Goal: Task Accomplishment & Management: Manage account settings

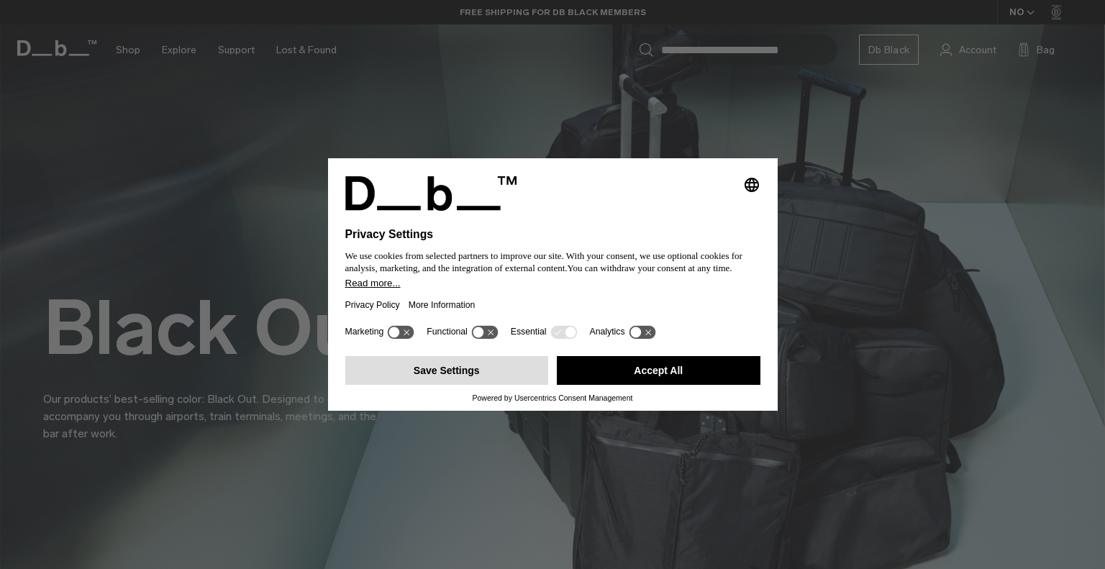
click at [512, 365] on button "Save Settings" at bounding box center [447, 370] width 204 height 29
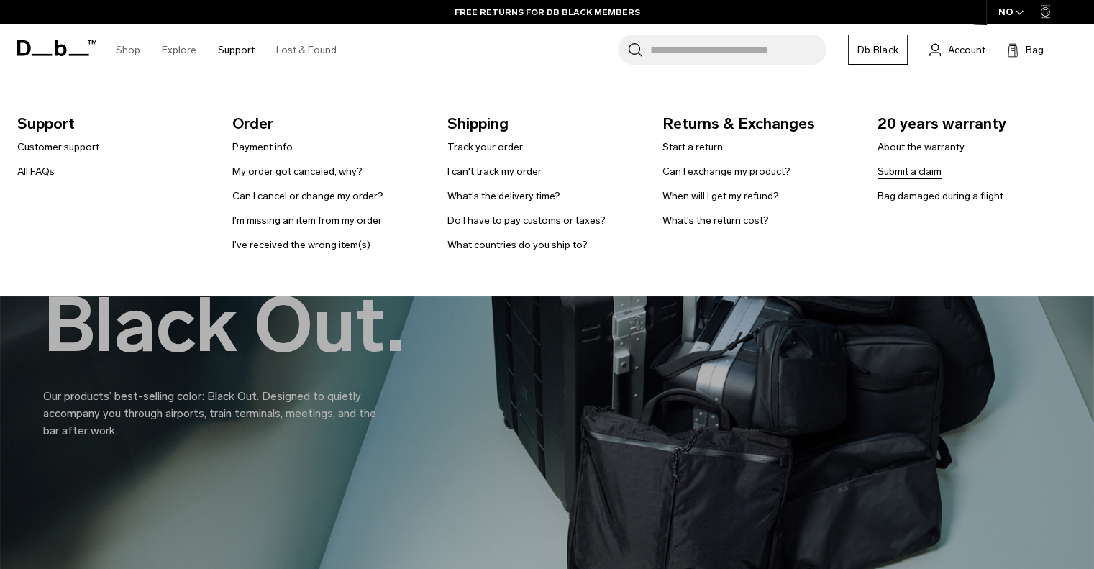
click at [906, 173] on link "Submit a claim" at bounding box center [909, 171] width 64 height 15
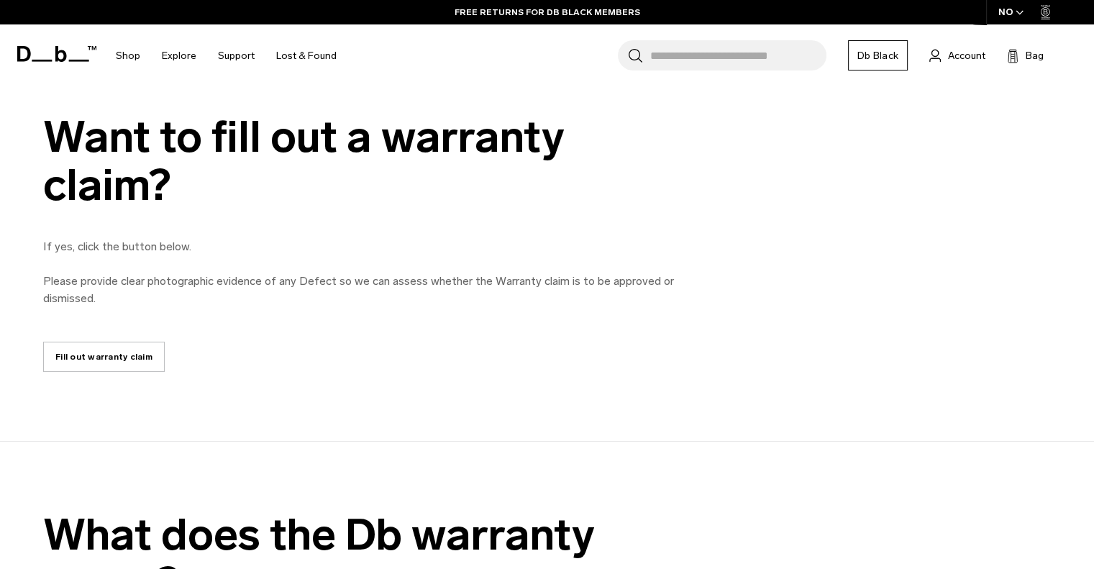
scroll to position [700, 0]
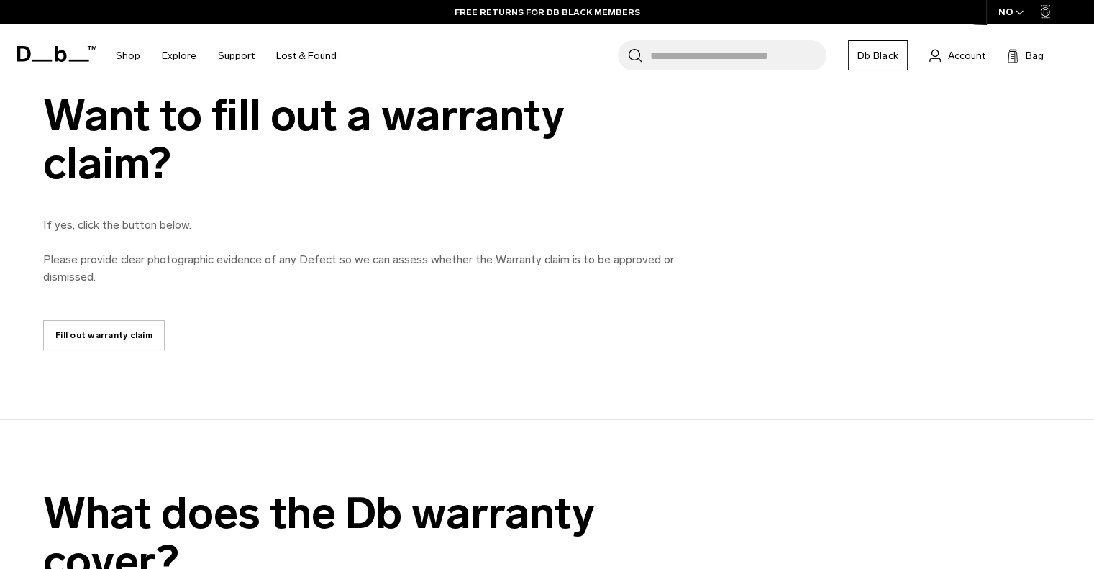
click at [951, 55] on span "Account" at bounding box center [966, 55] width 37 height 15
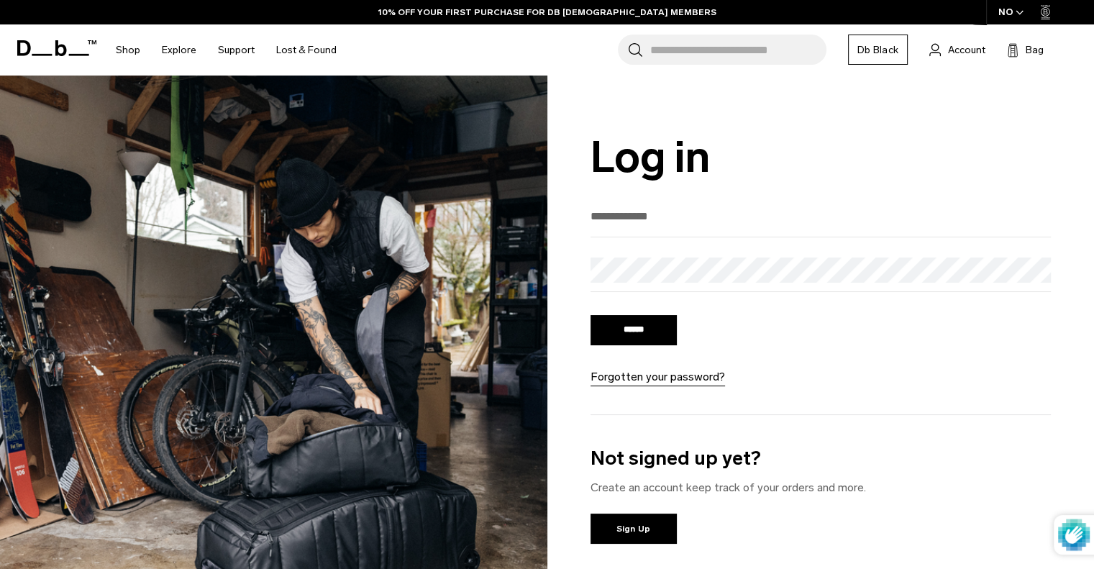
click at [685, 233] on div at bounding box center [820, 220] width 461 height 33
click at [650, 227] on input "email" at bounding box center [820, 216] width 461 height 24
type input "**********"
click at [654, 382] on link "Forgotten your password?" at bounding box center [657, 376] width 134 height 17
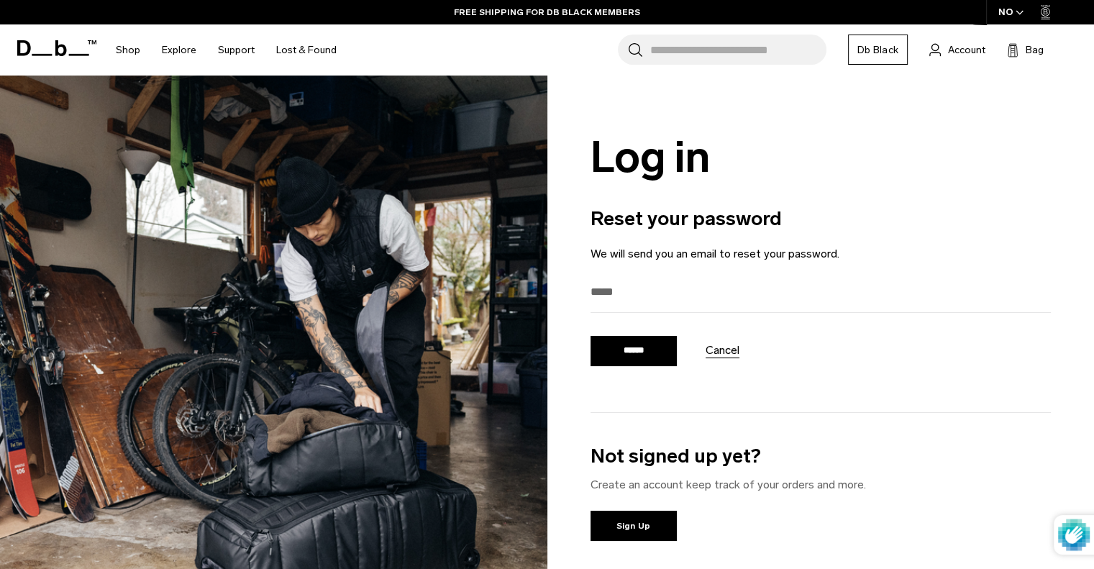
click at [797, 210] on h2 "Reset your password" at bounding box center [820, 218] width 461 height 29
click at [610, 288] on input "email" at bounding box center [820, 292] width 461 height 24
type input "**********"
click at [641, 348] on input "******" at bounding box center [633, 351] width 86 height 30
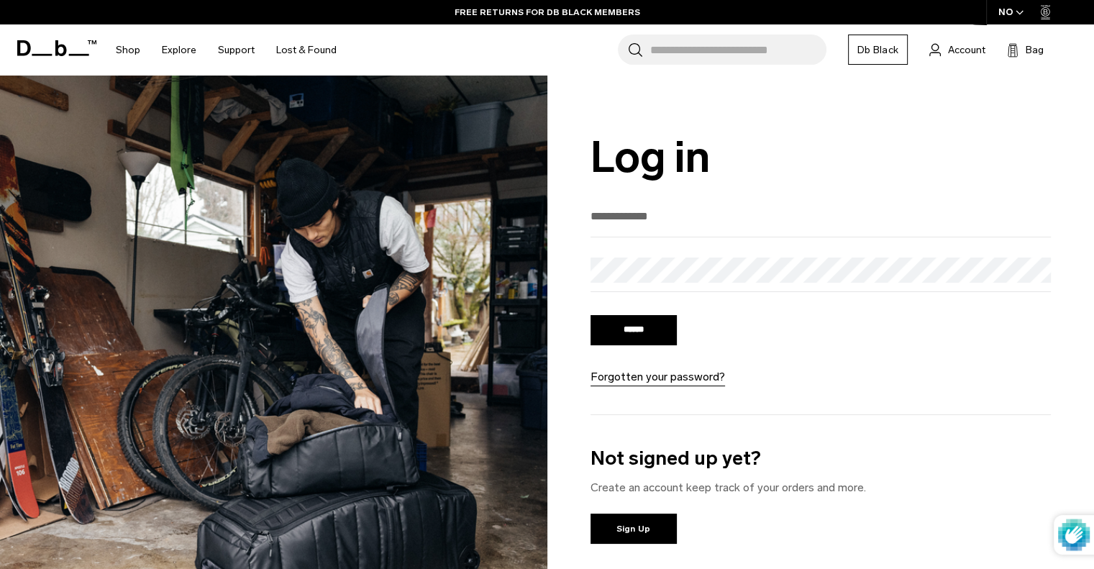
click at [670, 221] on input "email" at bounding box center [820, 216] width 461 height 24
type input "**********"
click at [623, 335] on input "******" at bounding box center [633, 330] width 86 height 30
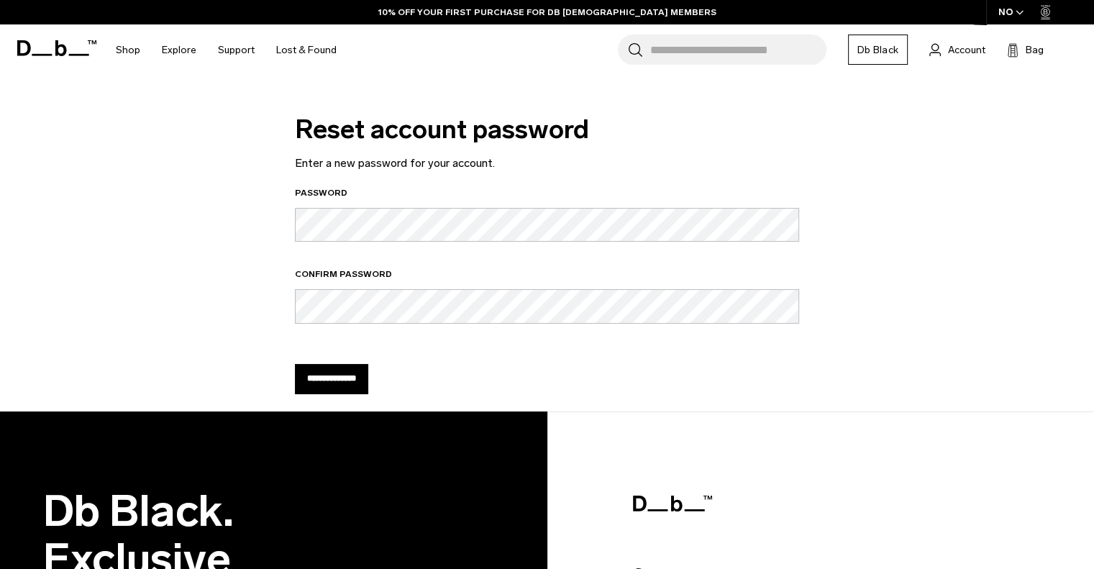
click at [352, 382] on input "**********" at bounding box center [331, 379] width 73 height 30
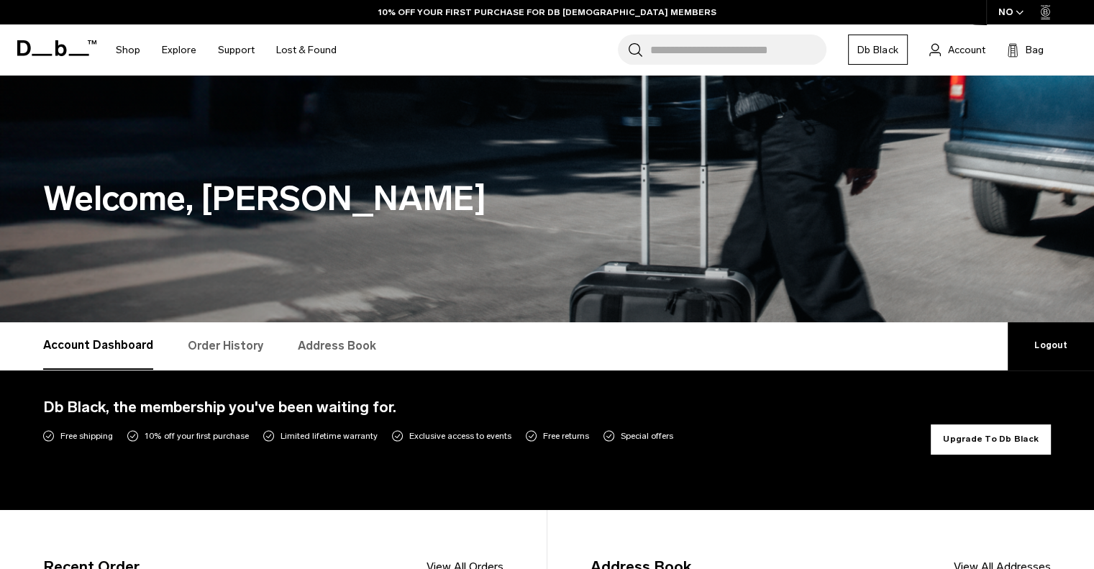
click at [234, 344] on link "Order History" at bounding box center [226, 345] width 76 height 47
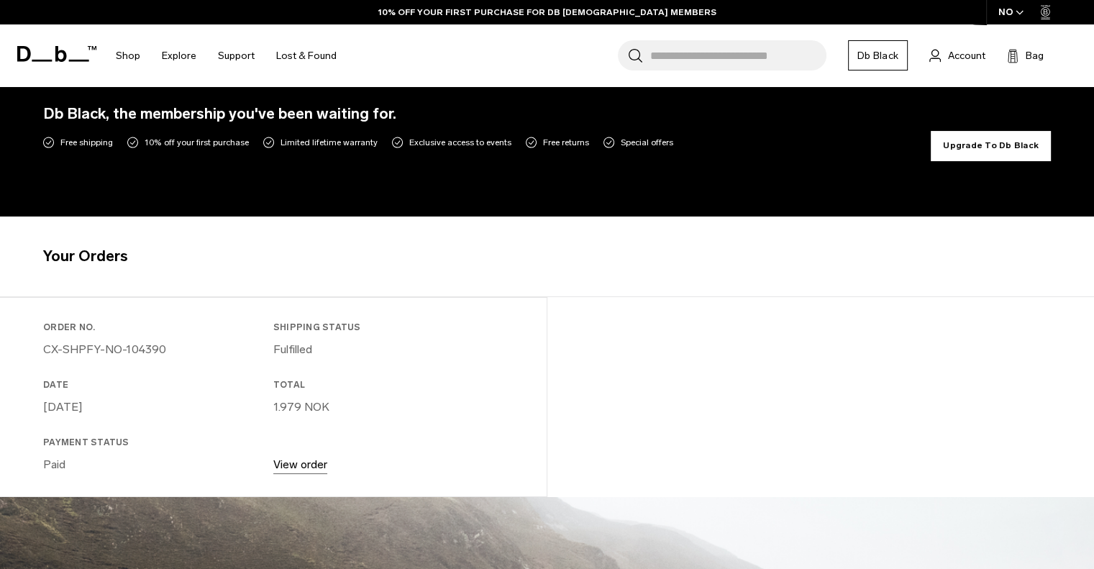
scroll to position [314, 0]
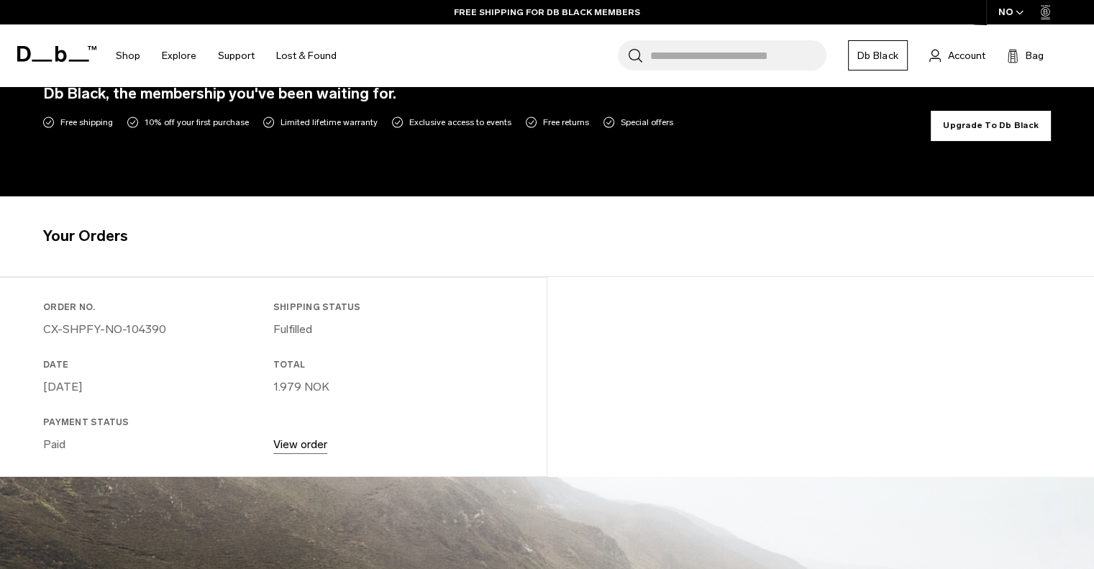
click at [299, 441] on link "View order" at bounding box center [300, 444] width 54 height 14
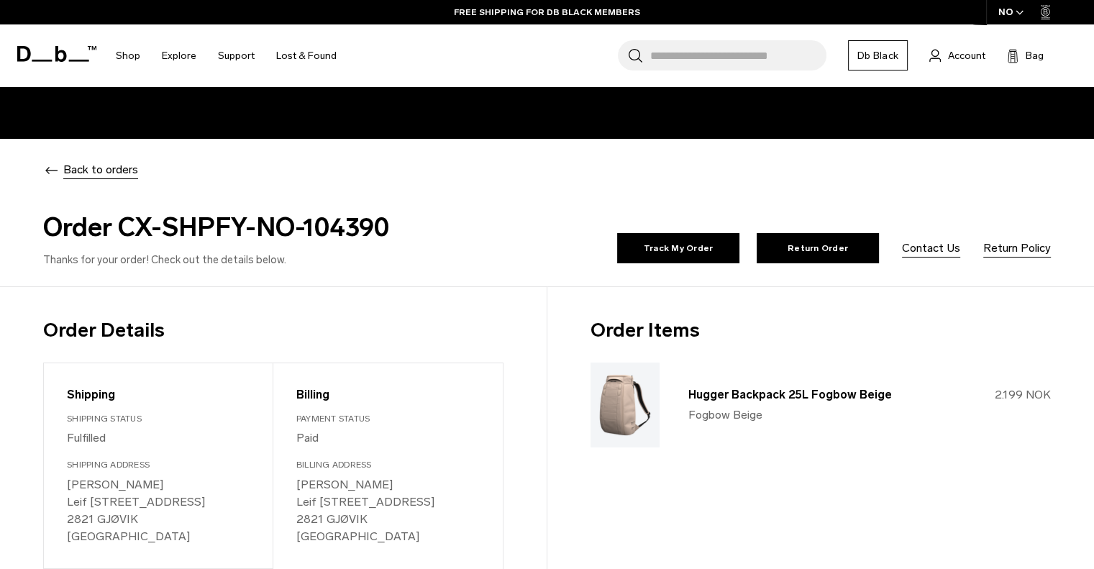
scroll to position [115, 0]
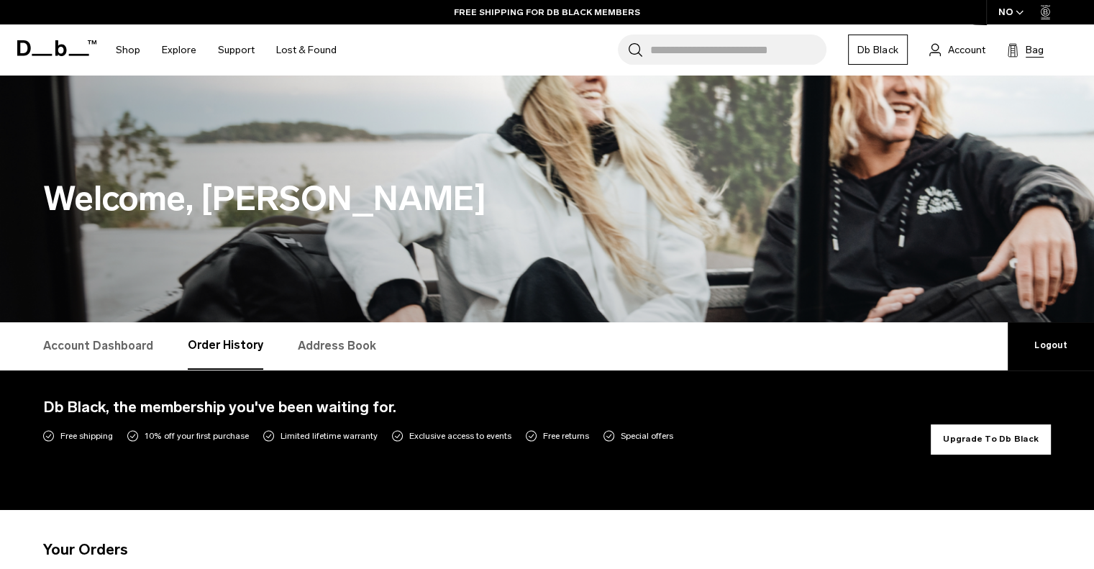
click at [1036, 52] on span "Bag" at bounding box center [1034, 49] width 18 height 15
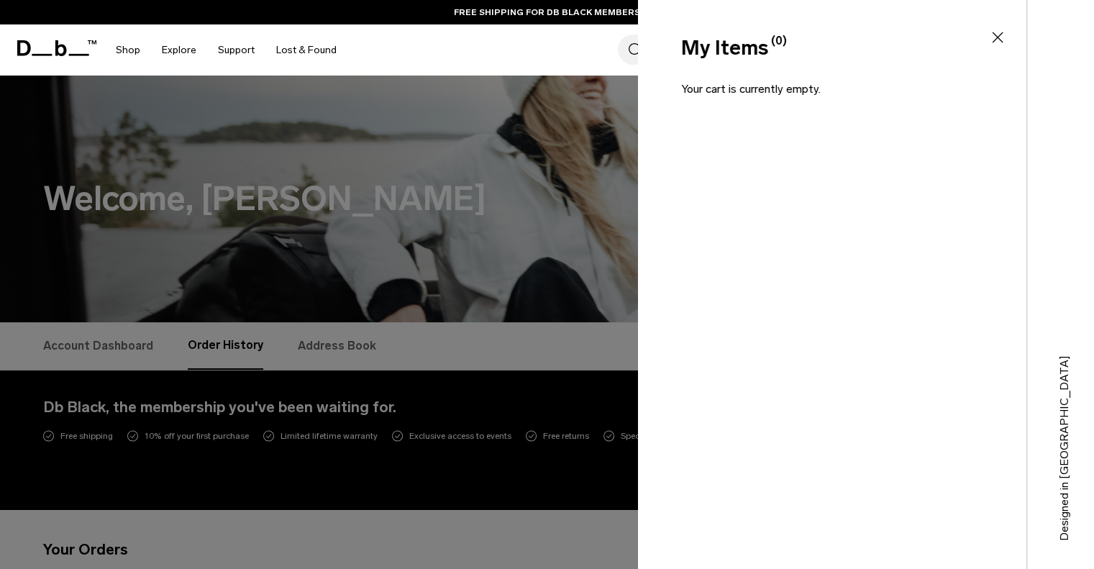
click at [989, 38] on icon at bounding box center [997, 37] width 17 height 17
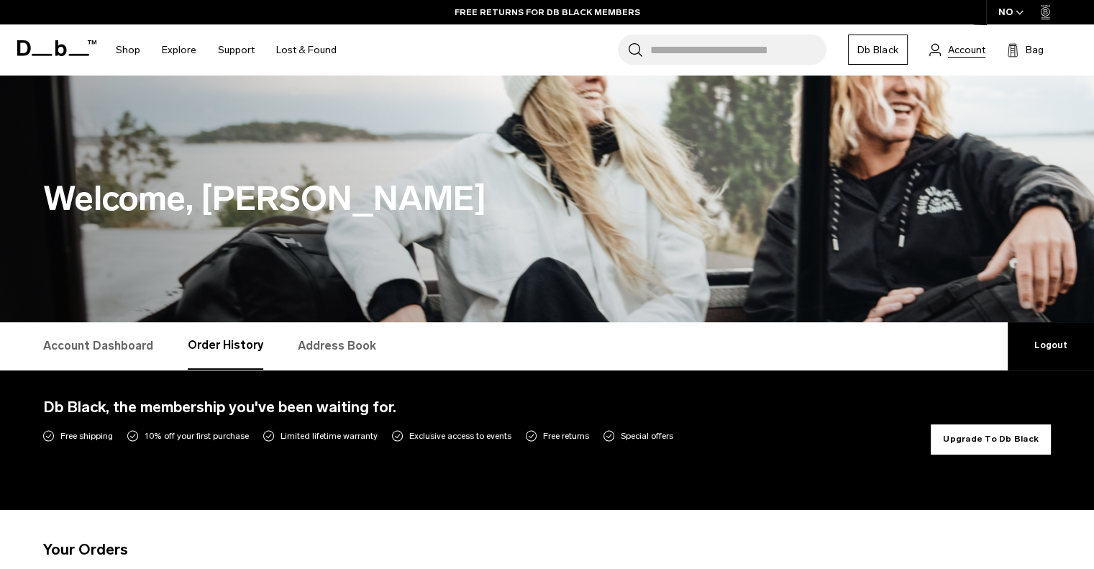
click at [969, 52] on span "Account" at bounding box center [966, 49] width 37 height 15
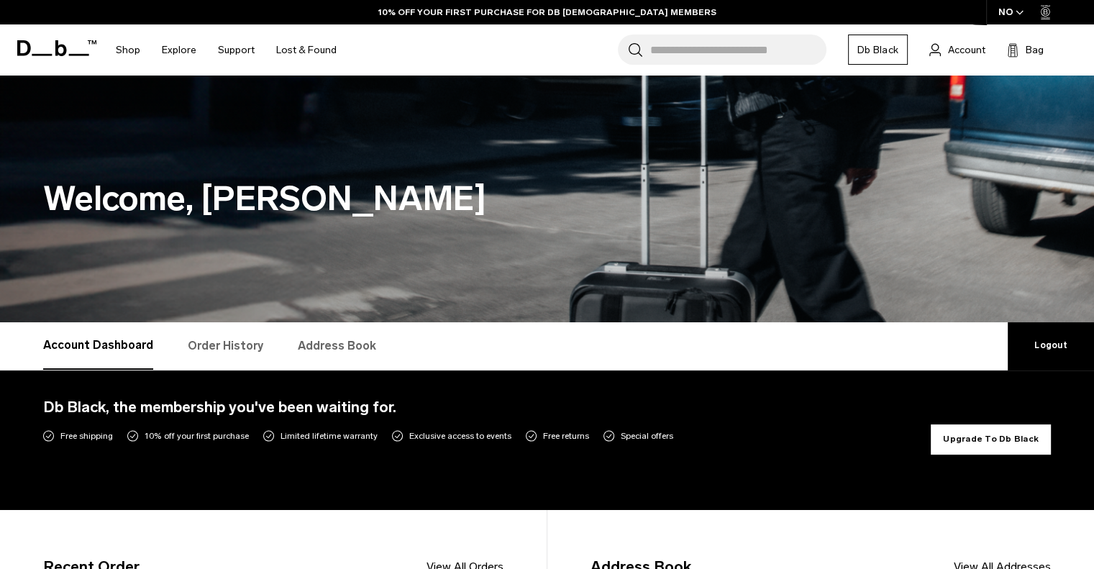
click at [221, 342] on link "Order History" at bounding box center [226, 345] width 76 height 47
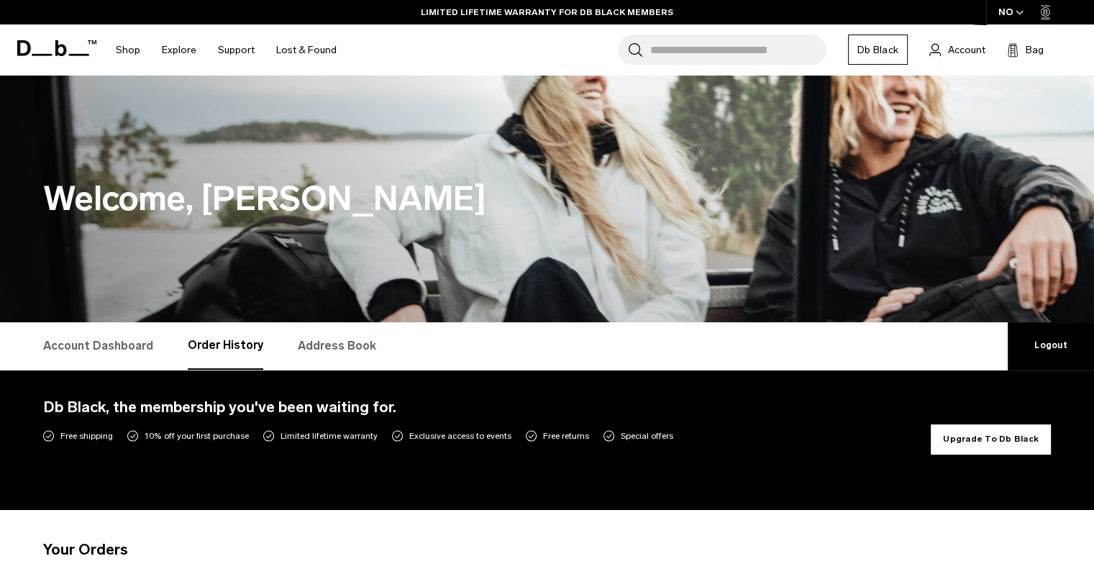
click at [731, 444] on div "Db Black, the membership you've been waiting for. Sign up now to receive Free s…" at bounding box center [486, 440] width 887 height 89
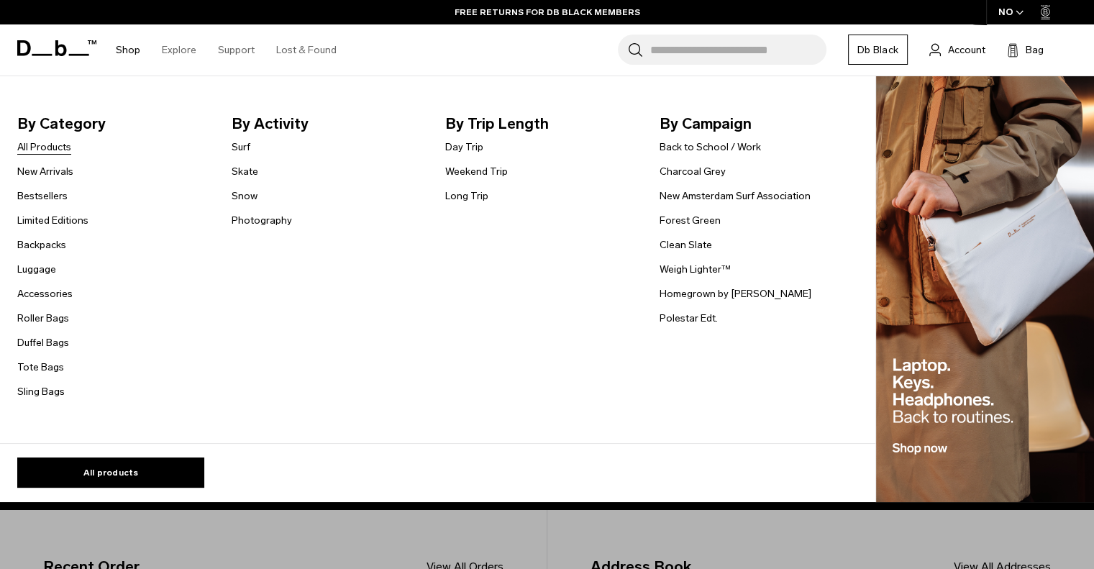
click at [57, 148] on link "All Products" at bounding box center [44, 147] width 54 height 15
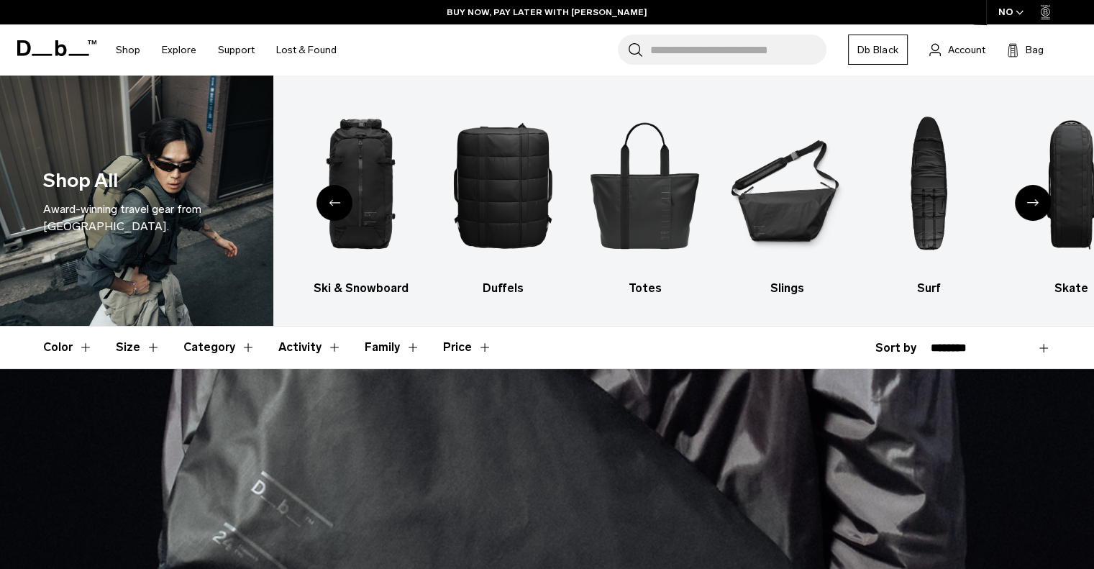
scroll to position [275, 0]
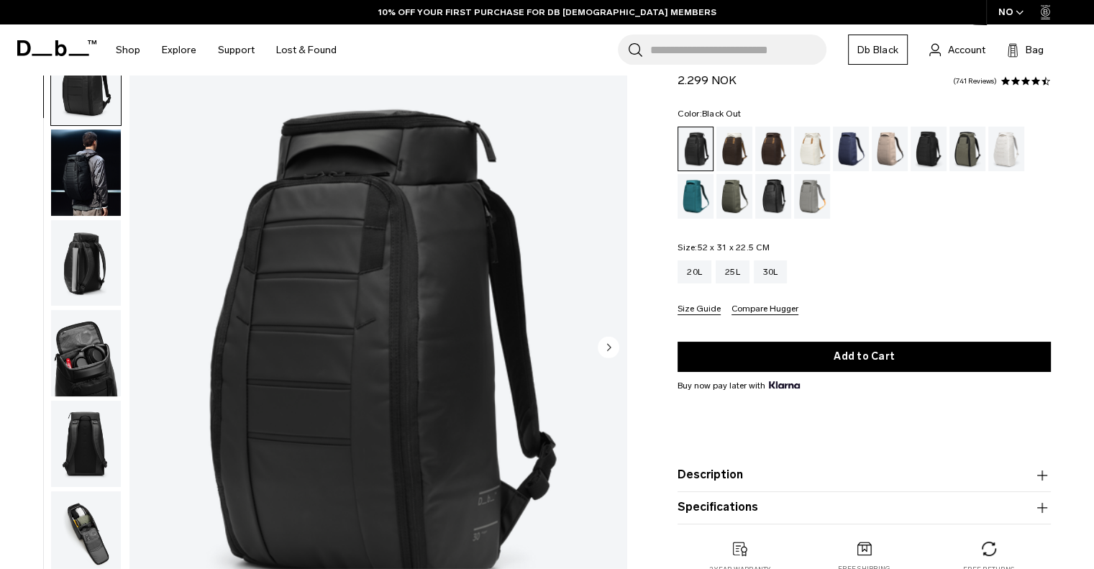
scroll to position [58, 0]
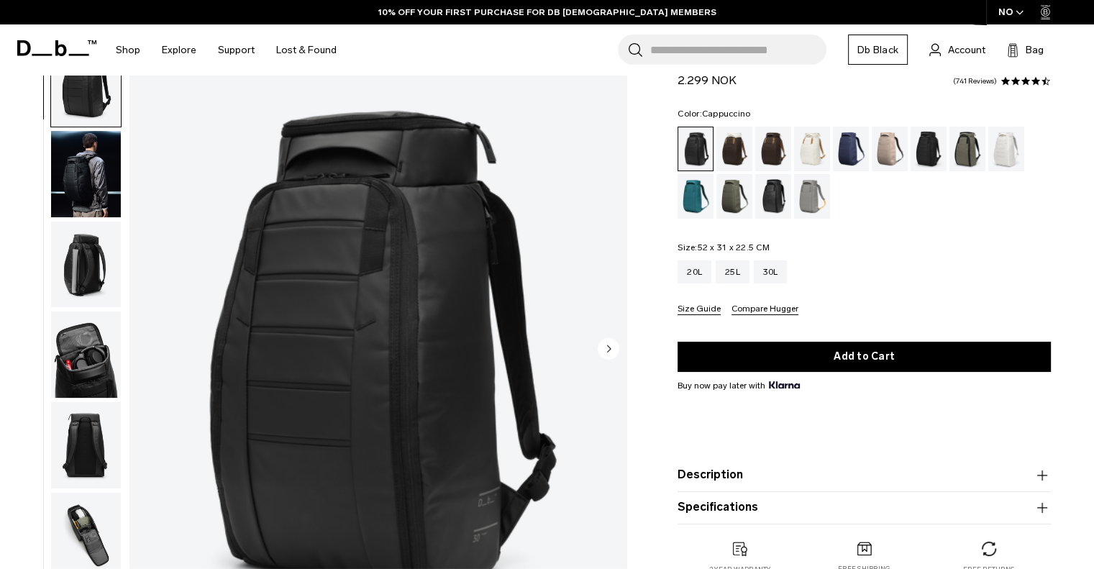
click at [748, 143] on div "Cappuccino" at bounding box center [734, 149] width 37 height 45
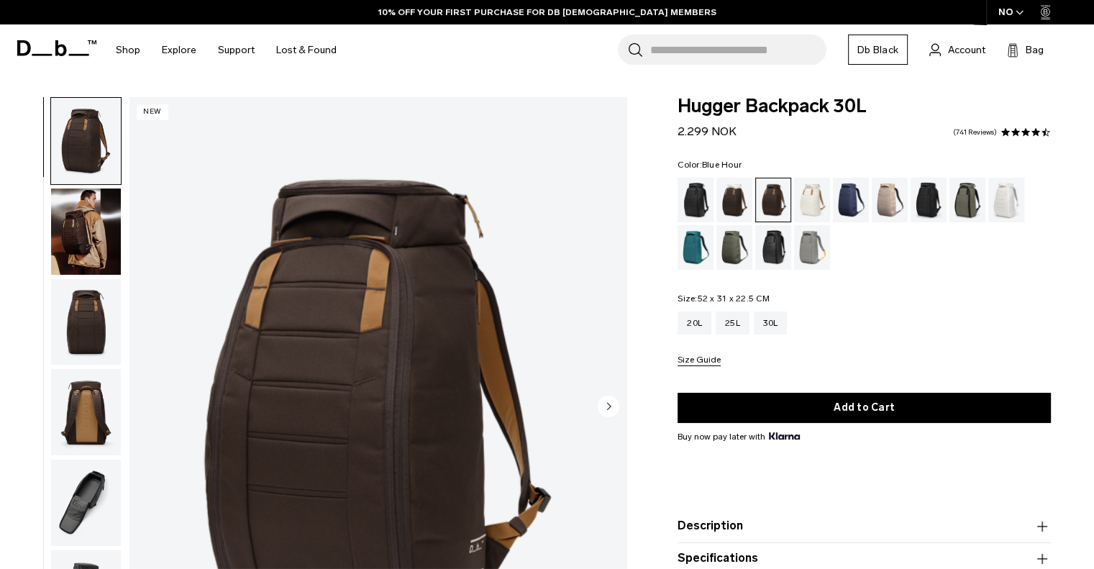
click at [849, 198] on div "Blue Hour" at bounding box center [851, 200] width 37 height 45
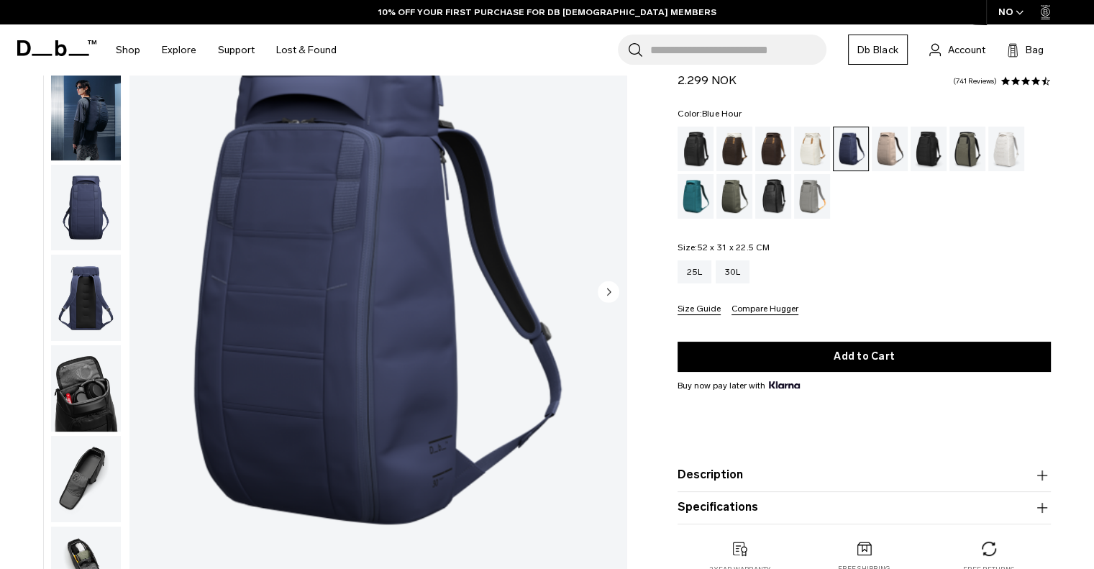
scroll to position [115, 0]
click at [608, 286] on circle "Next slide" at bounding box center [609, 291] width 22 height 22
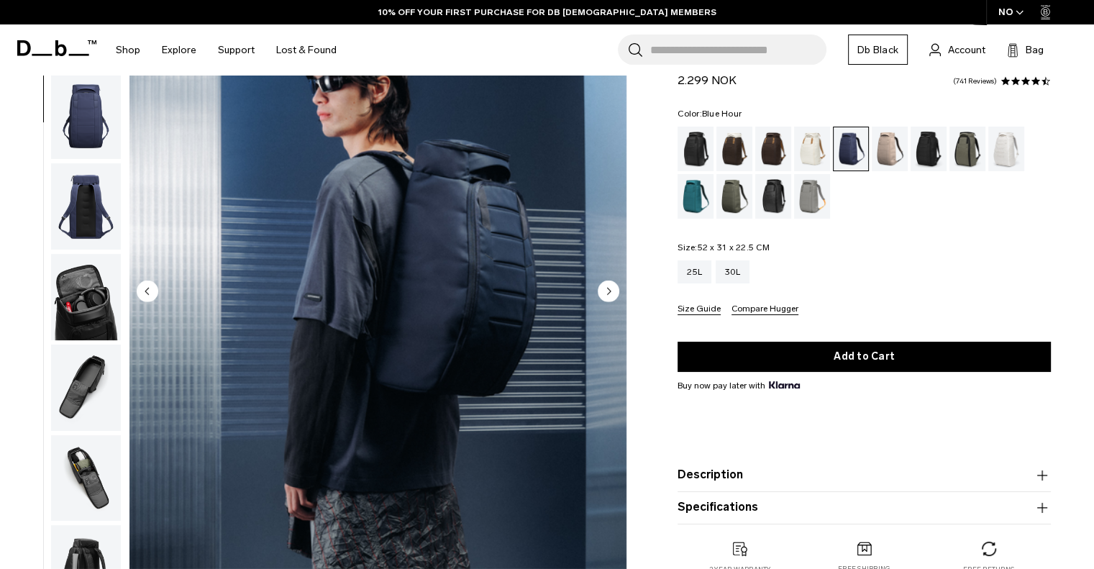
click at [608, 286] on circle "Next slide" at bounding box center [609, 291] width 22 height 22
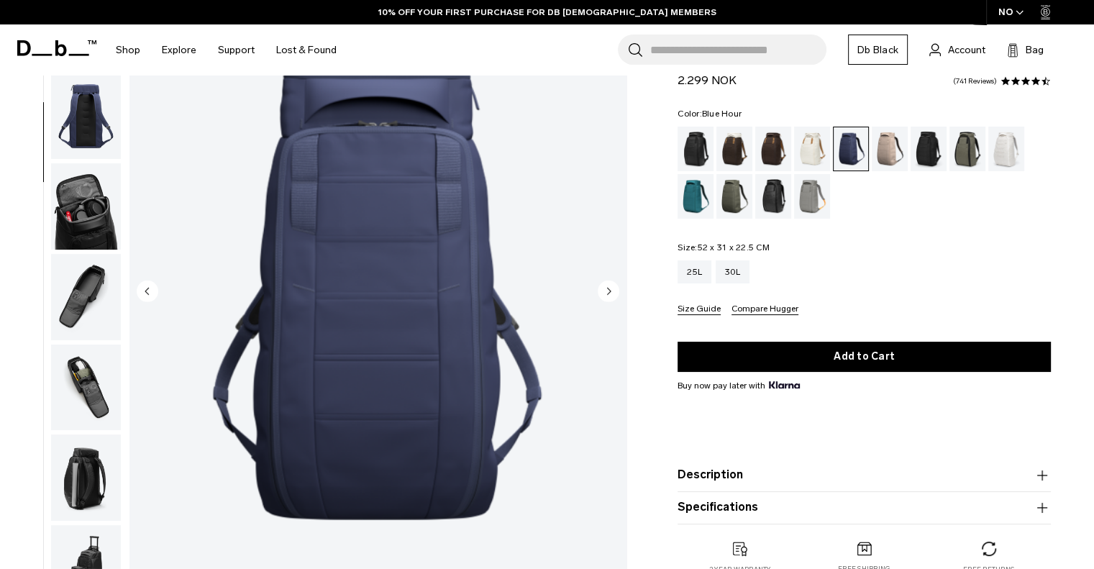
click at [608, 286] on circle "Next slide" at bounding box center [609, 291] width 22 height 22
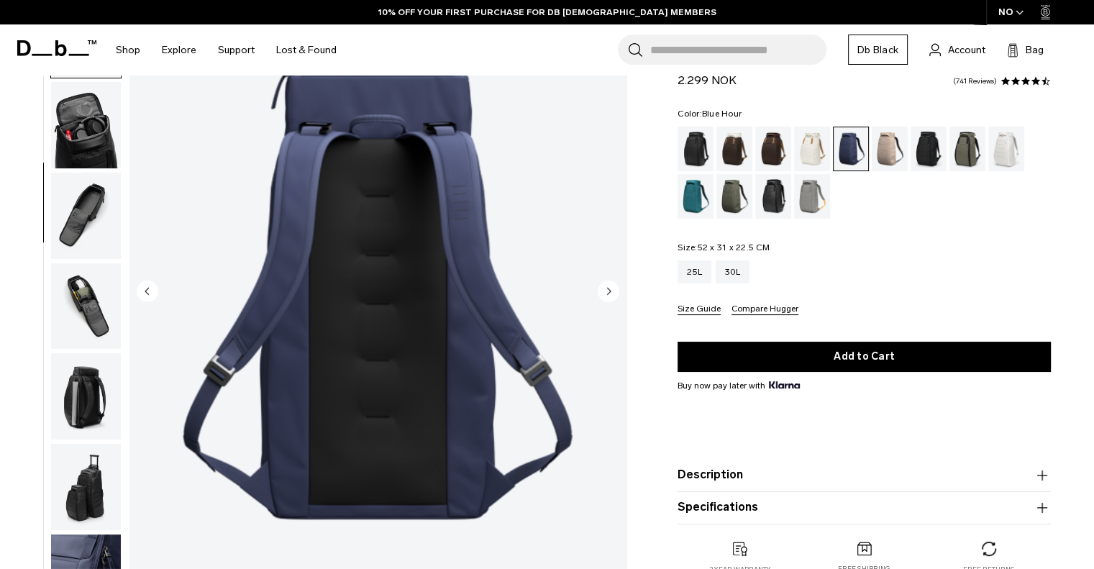
scroll to position [272, 0]
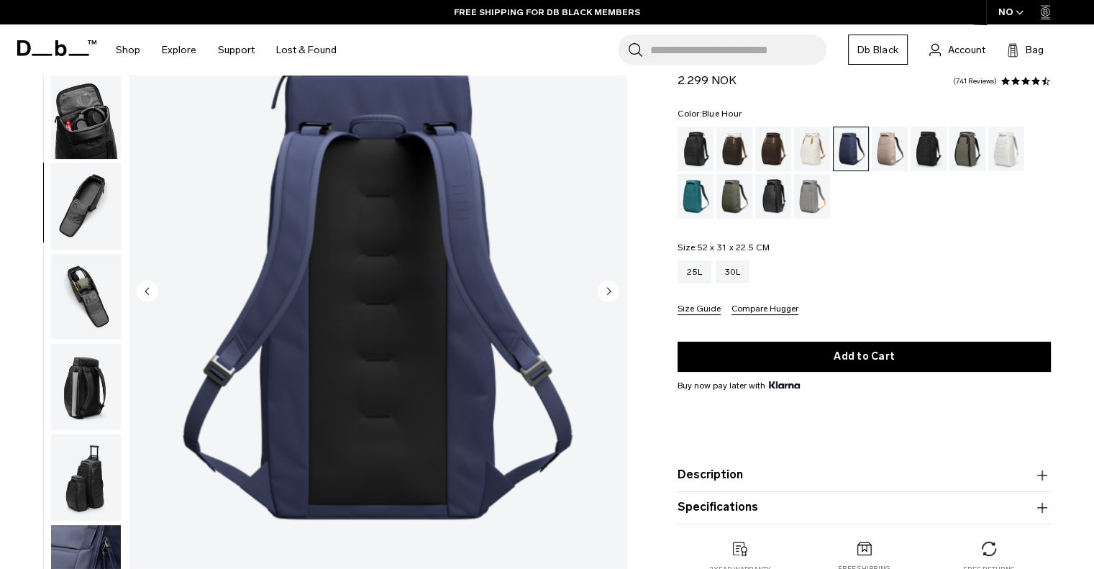
click at [608, 286] on circle "Next slide" at bounding box center [609, 291] width 22 height 22
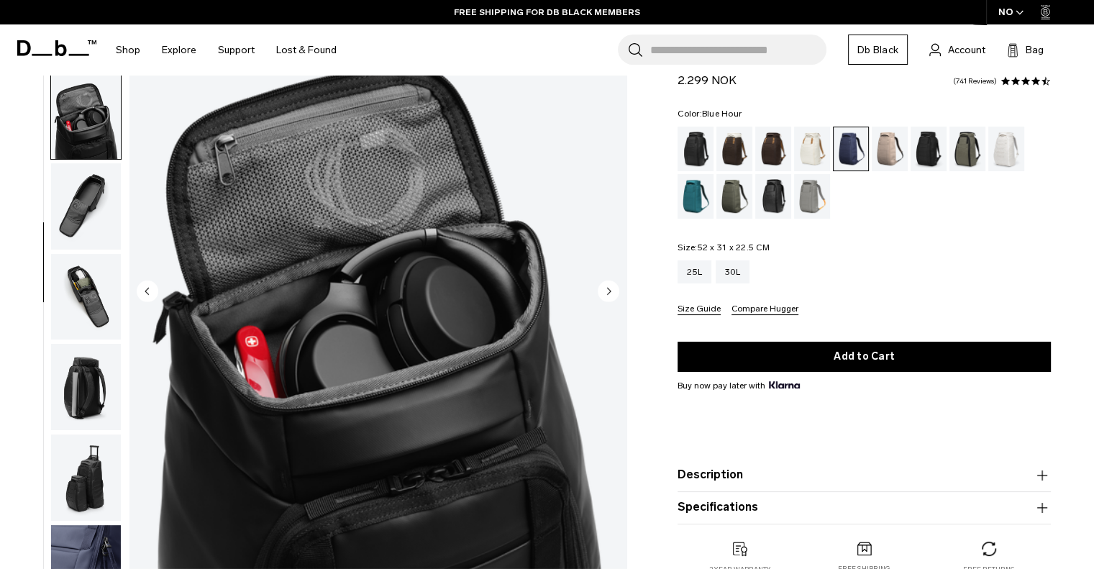
scroll to position [282, 0]
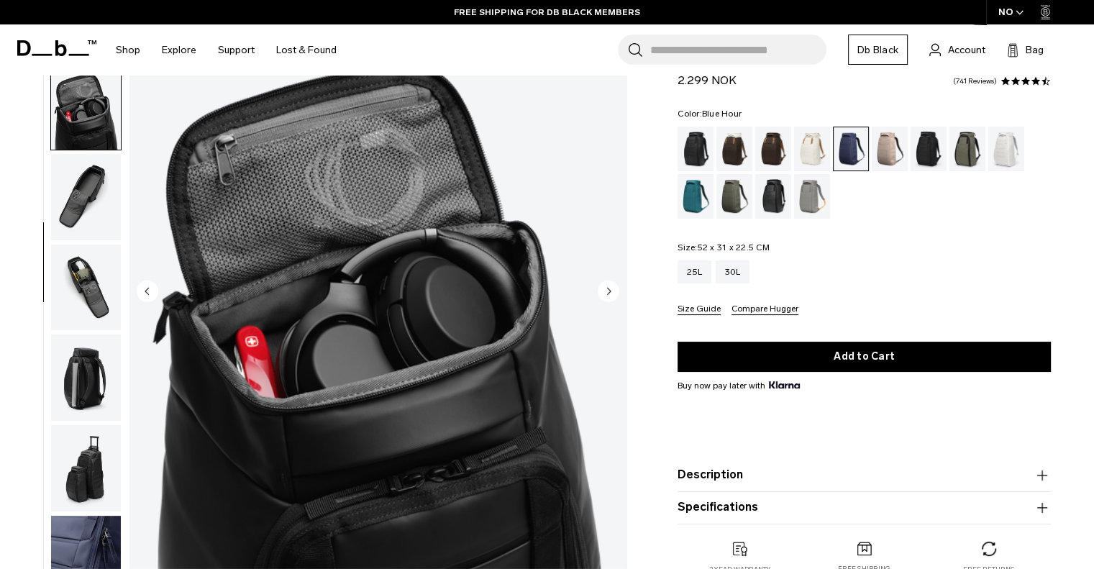
click at [608, 286] on circle "Next slide" at bounding box center [609, 291] width 22 height 22
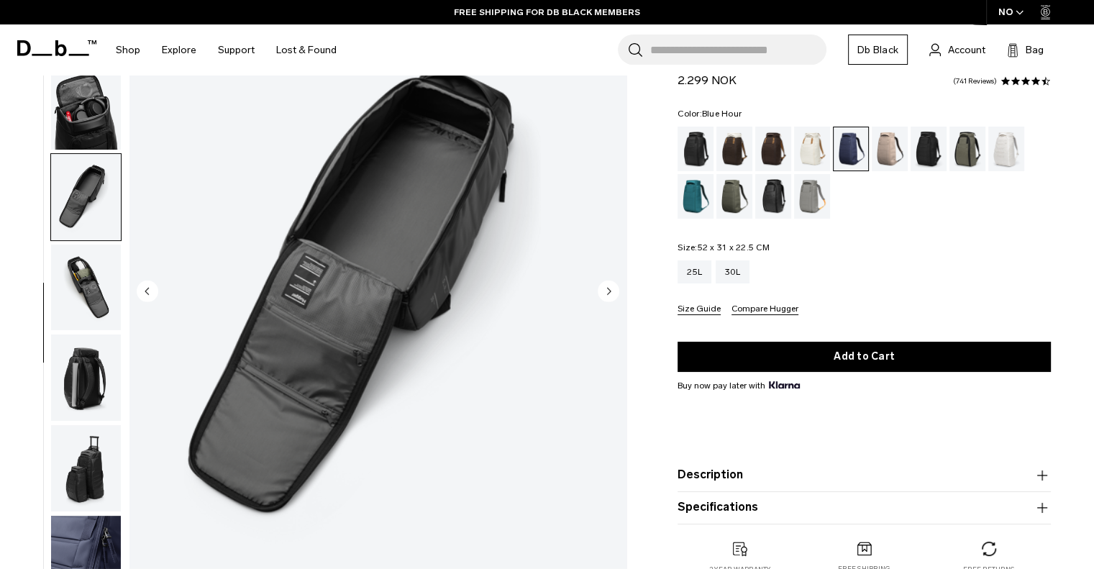
click at [608, 286] on circle "Next slide" at bounding box center [609, 291] width 22 height 22
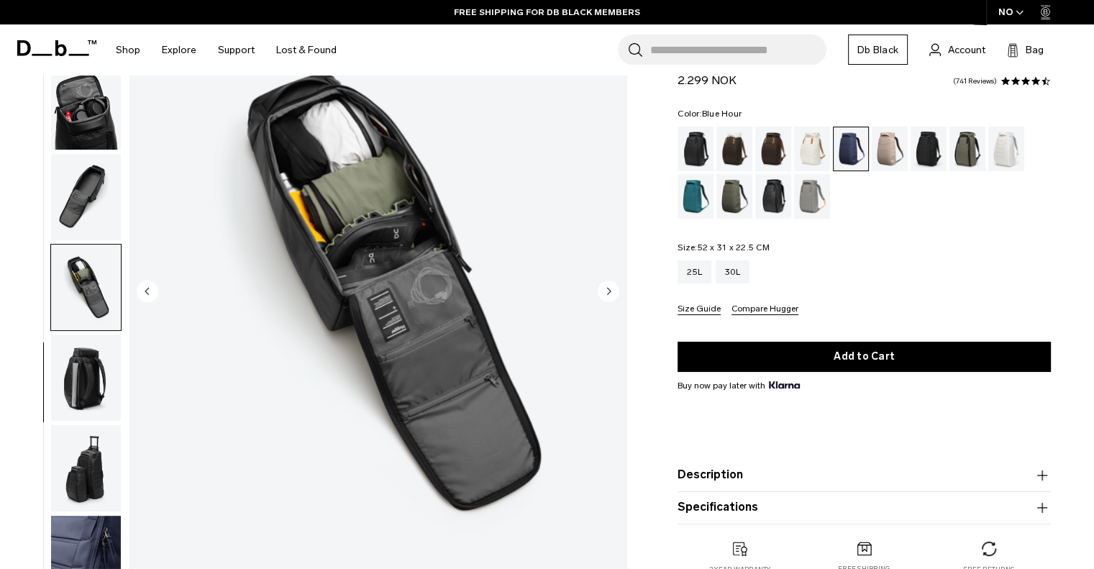
click at [608, 286] on circle "Next slide" at bounding box center [609, 291] width 22 height 22
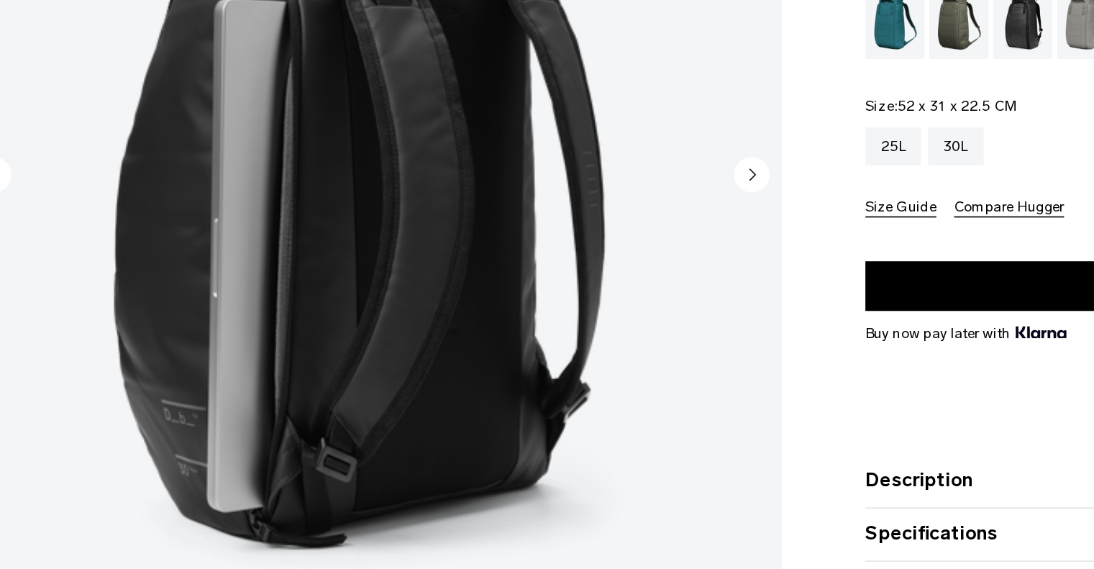
scroll to position [117, 0]
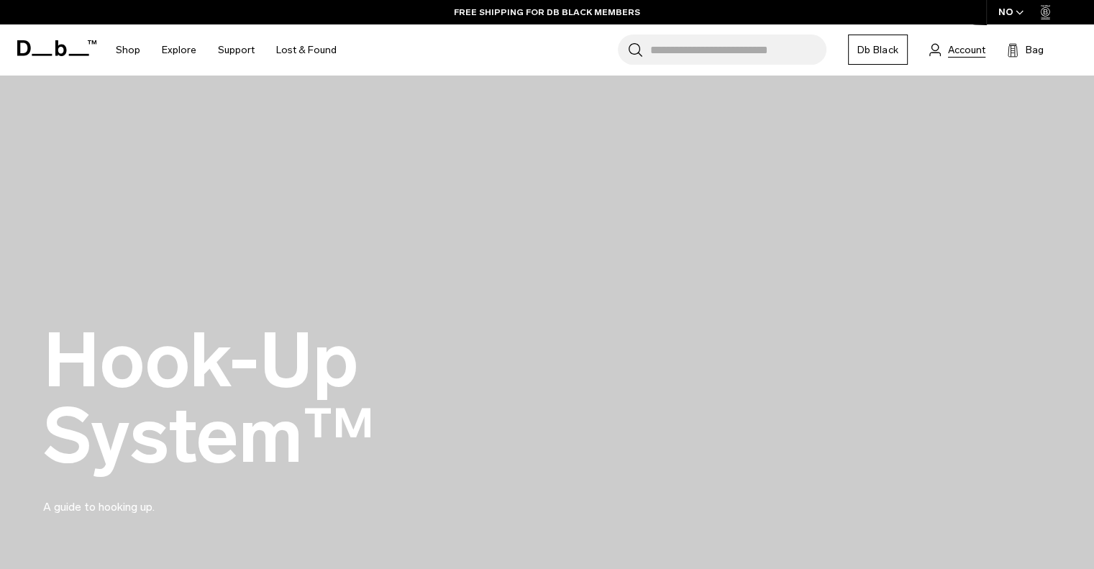
click at [952, 54] on span "Account" at bounding box center [966, 49] width 37 height 15
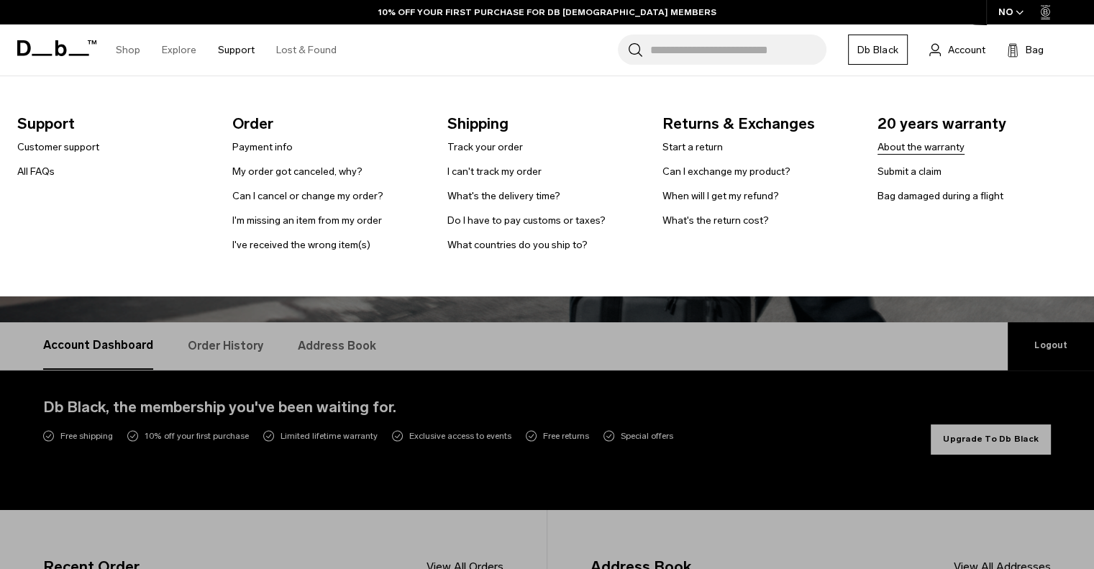
click at [908, 148] on link "About the warranty" at bounding box center [920, 147] width 87 height 15
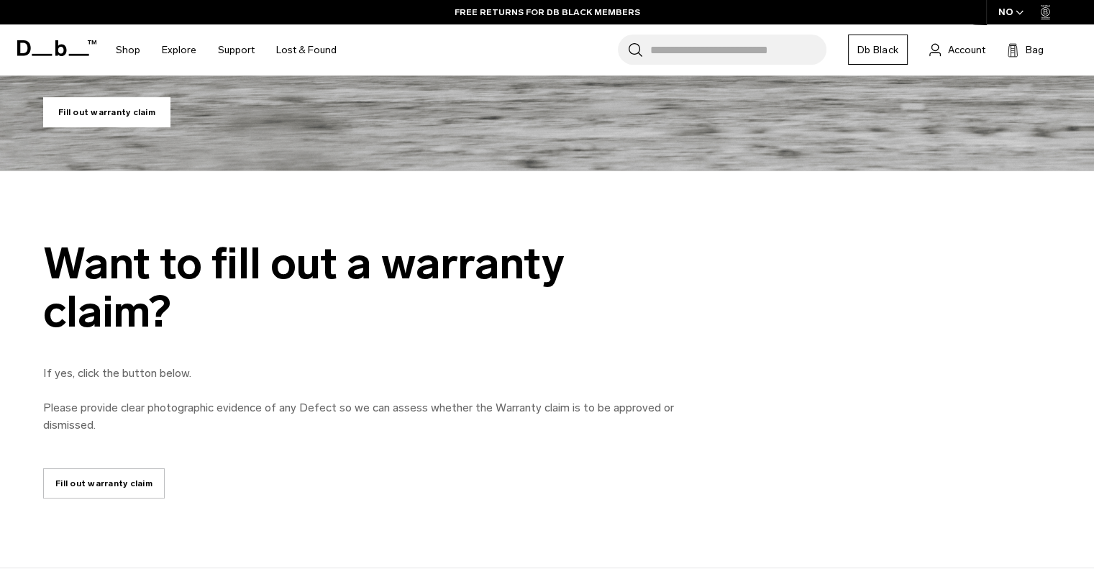
scroll to position [552, 0]
click at [112, 493] on link "Fill out warranty claim" at bounding box center [104, 484] width 122 height 30
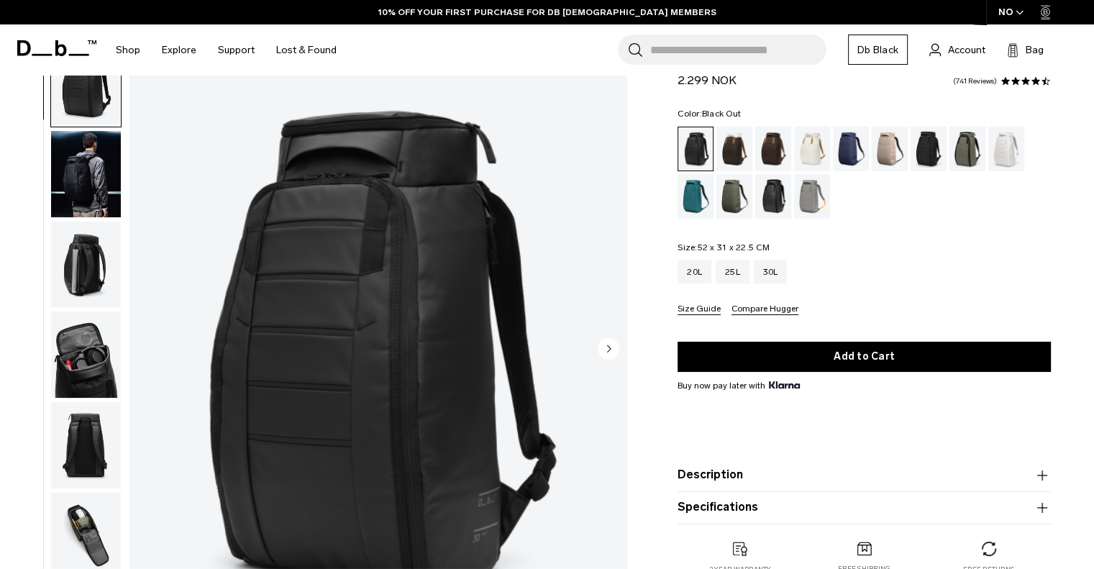
click at [637, 278] on div "Hugger Backpack 30L 2.299 NOK 4.6 star rating 741 Reviews Color: Black Out Out …" at bounding box center [864, 324] width 460 height 557
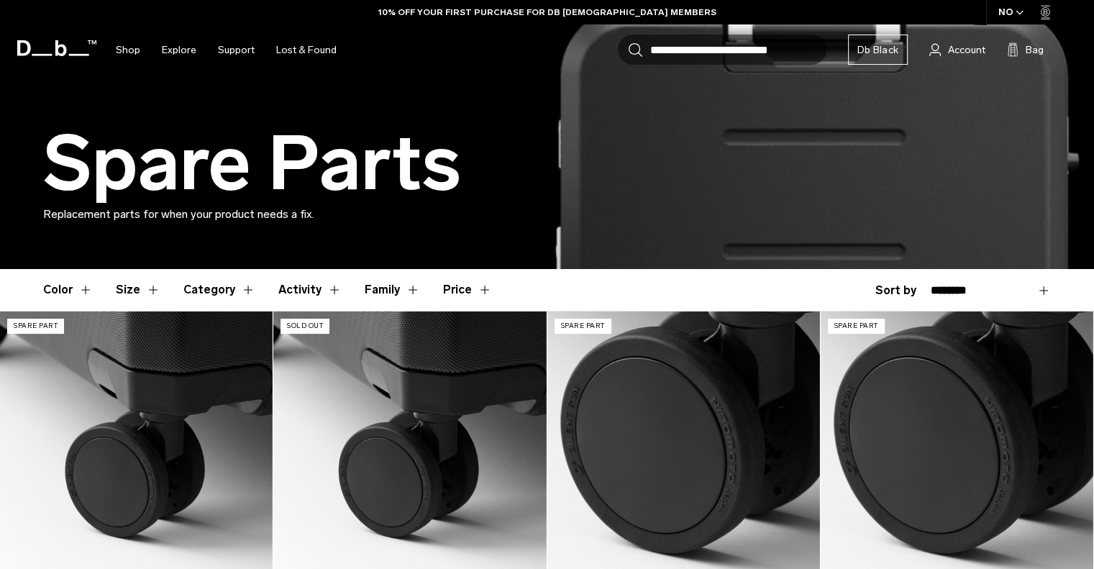
click at [239, 291] on button "Category" at bounding box center [219, 290] width 72 height 42
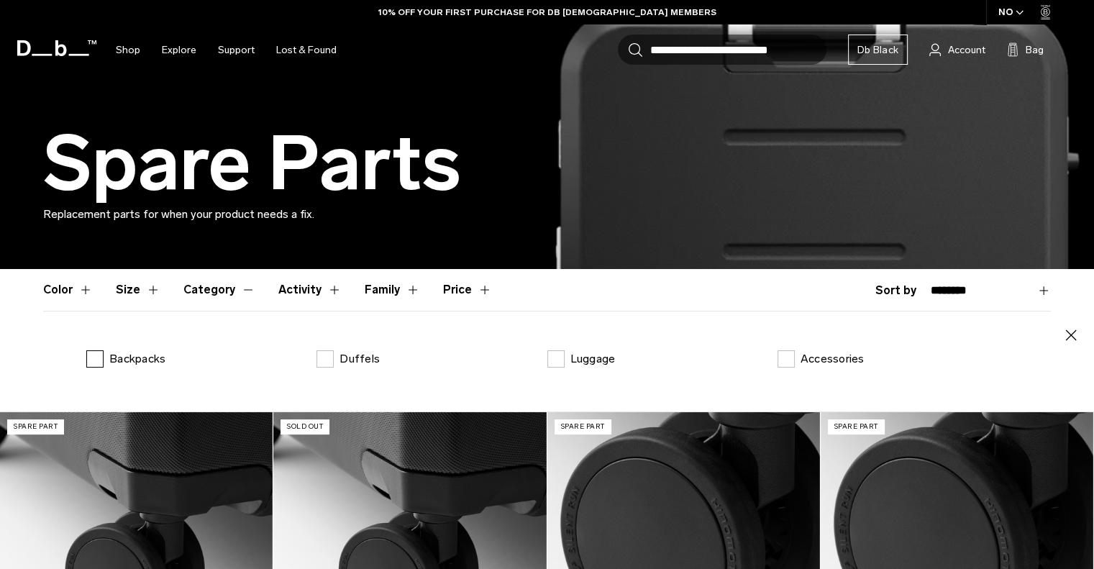
click at [92, 362] on label "Backpacks" at bounding box center [125, 358] width 79 height 17
